Goal: Information Seeking & Learning: Learn about a topic

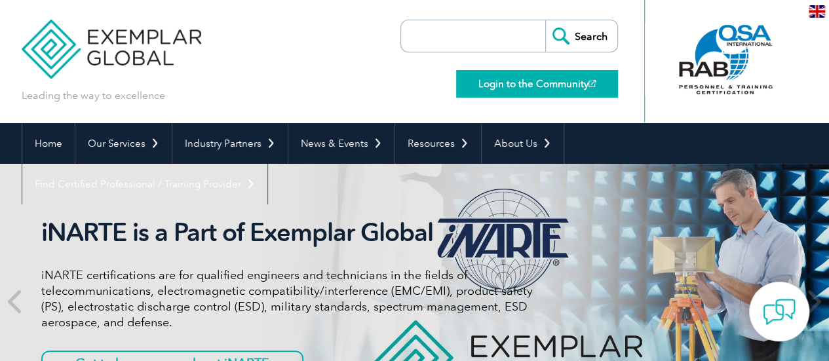
click at [537, 76] on link "Login to the Community" at bounding box center [537, 84] width 162 height 28
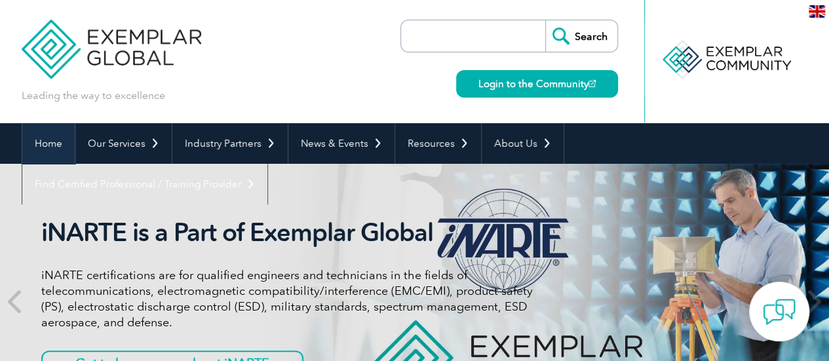
click at [46, 145] on link "Home" at bounding box center [48, 143] width 52 height 41
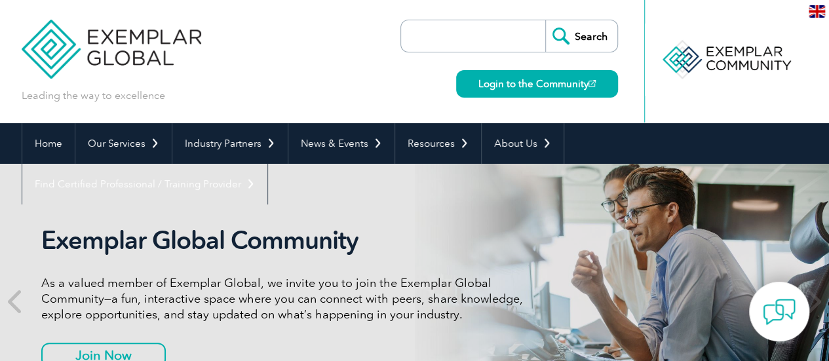
click at [821, 3] on div "en" at bounding box center [817, 11] width 24 height 22
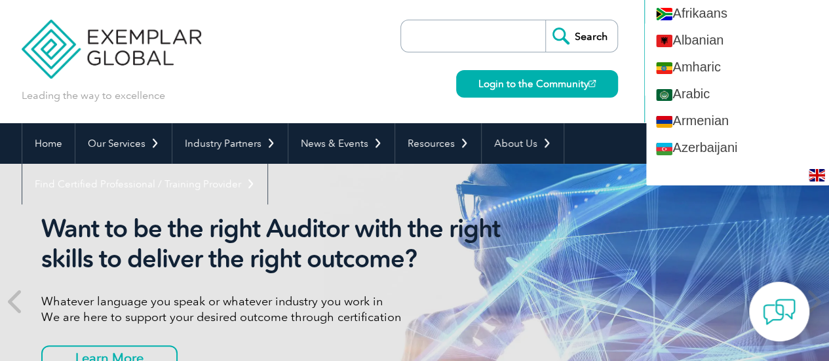
click at [320, 72] on div "Leading the way to excellence Search Login to the Community ▼" at bounding box center [415, 61] width 786 height 123
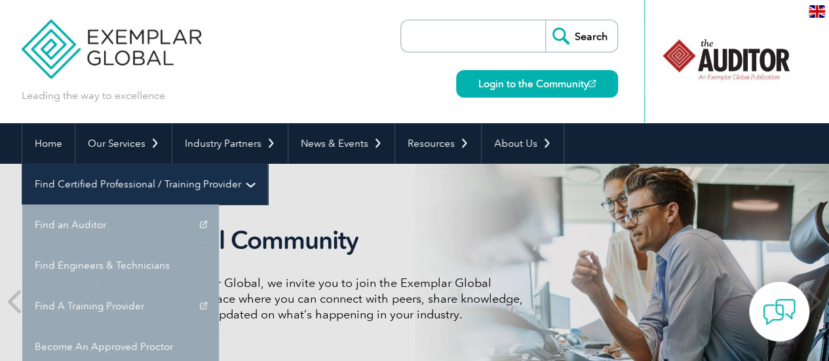
click at [267, 164] on link "Find Certified Professional / Training Provider" at bounding box center [144, 184] width 245 height 41
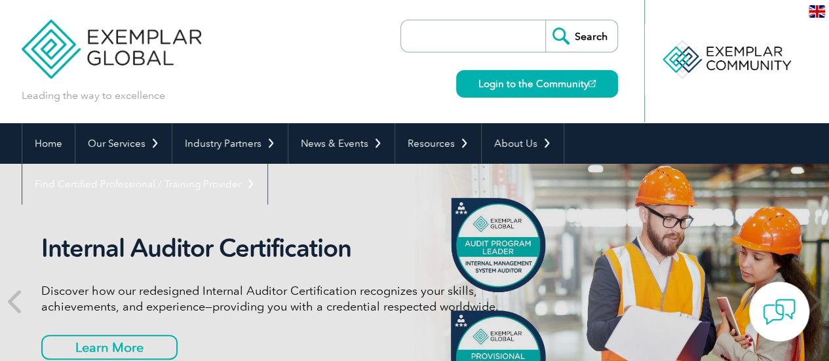
click at [459, 34] on input "search" at bounding box center [477, 35] width 138 height 31
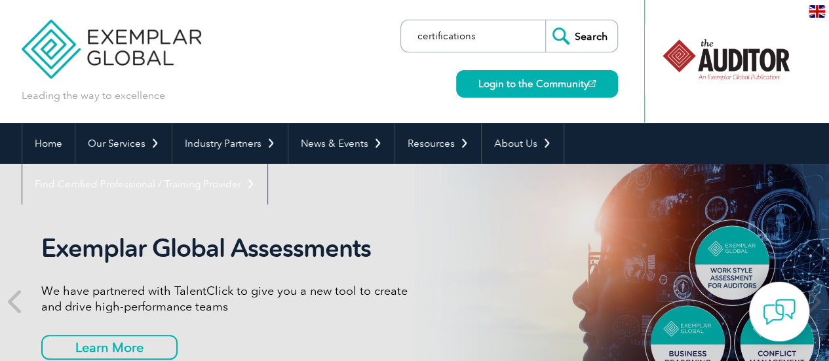
type input "certifications"
click at [607, 31] on input "Search" at bounding box center [581, 35] width 72 height 31
